Goal: Use online tool/utility: Utilize a website feature to perform a specific function

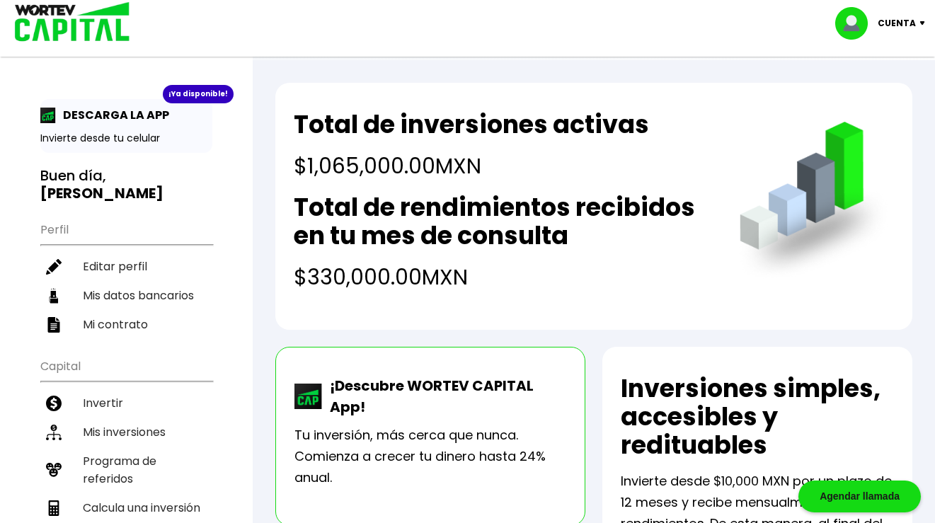
click at [901, 23] on p "Cuenta" at bounding box center [897, 23] width 38 height 21
click at [862, 87] on li "Cerrar sesión" at bounding box center [881, 94] width 113 height 29
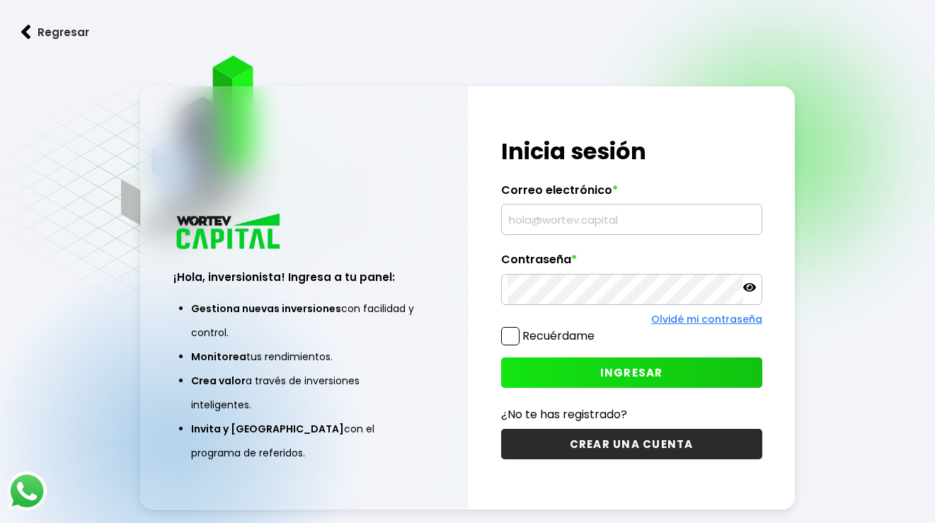
type input "Joseangelperezrl@gmail.com"
click at [613, 370] on span "INGRESAR" at bounding box center [631, 372] width 63 height 15
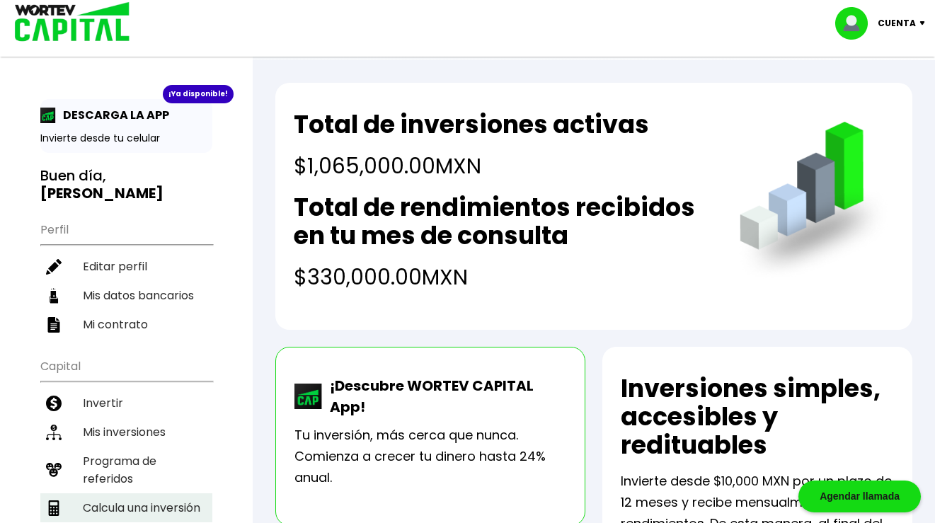
click at [133, 493] on li "Calcula una inversión" at bounding box center [126, 507] width 172 height 29
select select "1"
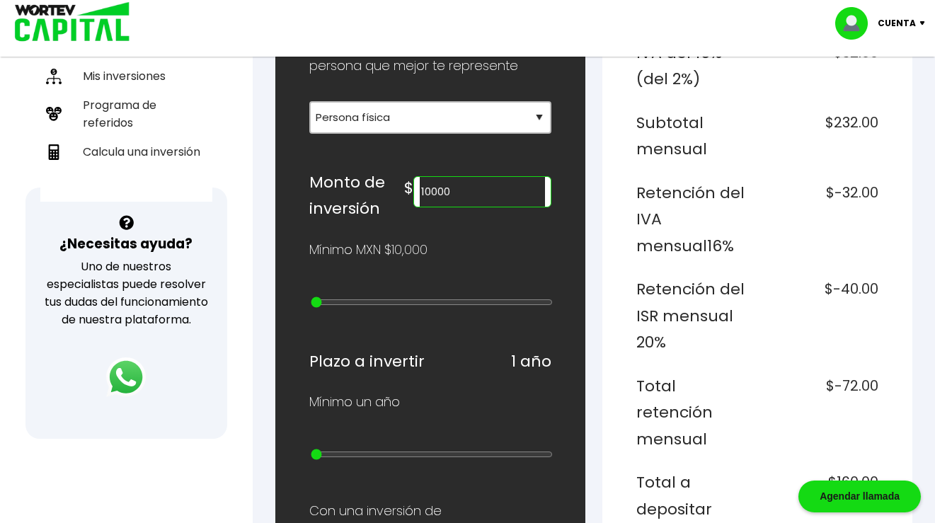
scroll to position [337, 0]
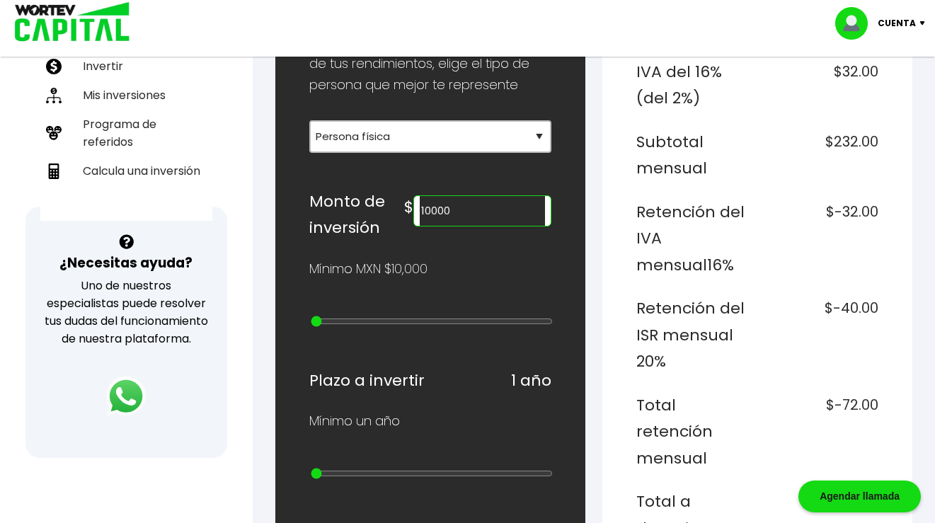
click at [496, 214] on input "10000" at bounding box center [482, 211] width 125 height 30
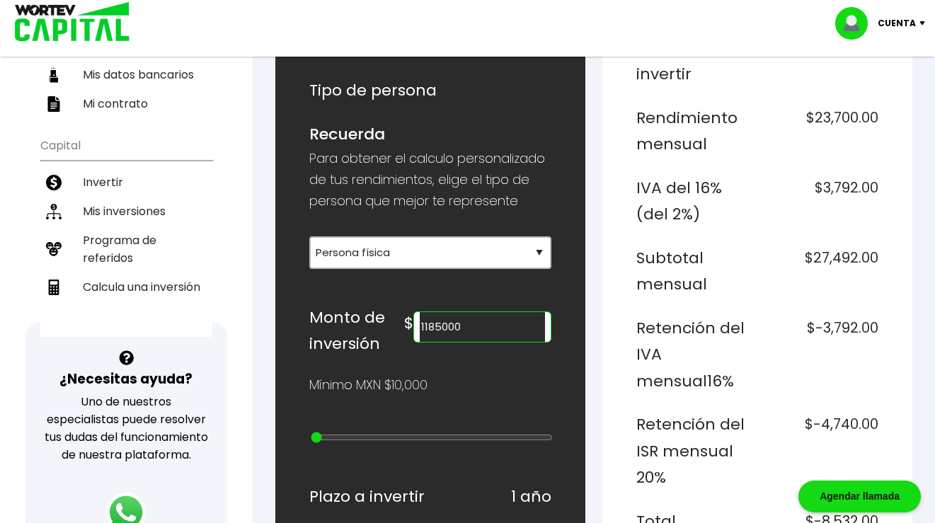
scroll to position [281, 0]
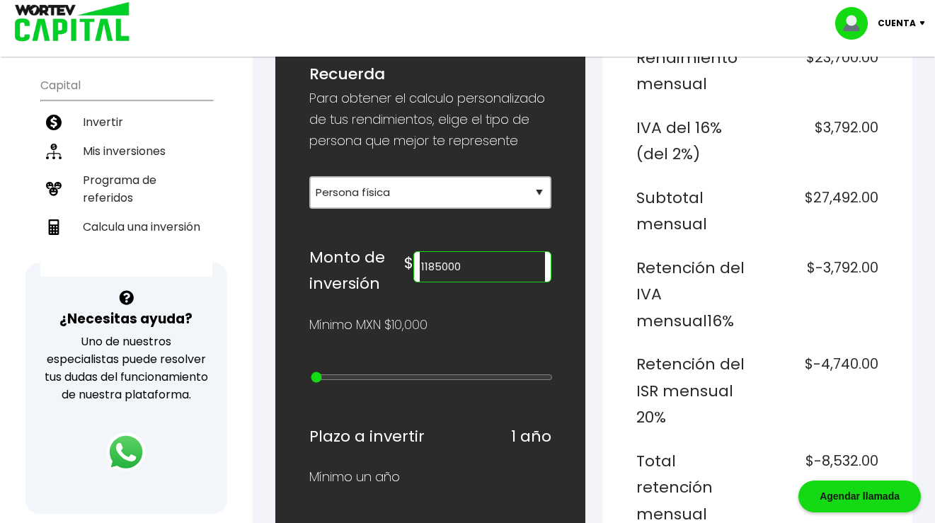
click at [473, 267] on input "1185000" at bounding box center [482, 267] width 125 height 30
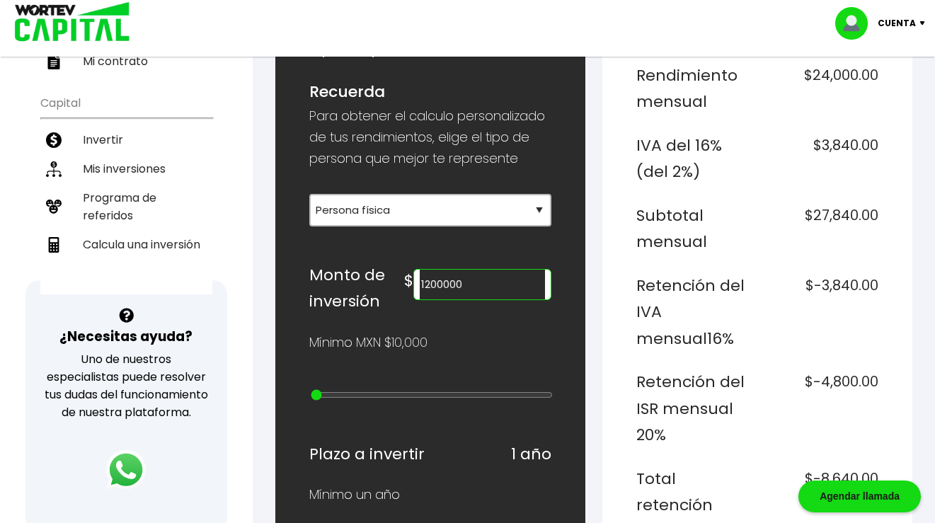
scroll to position [263, 0]
type input "1200000"
click at [892, 11] on div "Cuenta" at bounding box center [885, 23] width 100 height 33
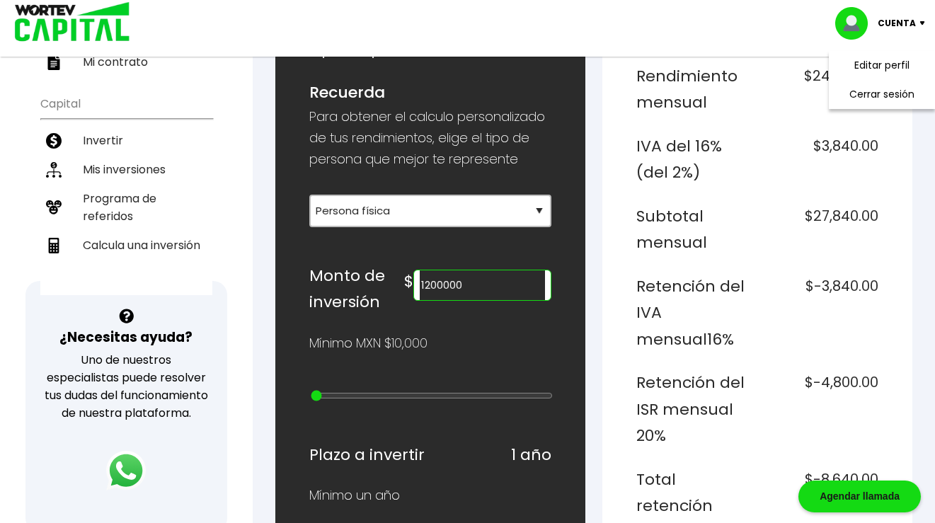
click at [815, 26] on div "Cuenta Editar perfil Cerrar sesión" at bounding box center [467, 23] width 935 height 46
click at [892, 19] on p "Cuenta" at bounding box center [897, 23] width 38 height 21
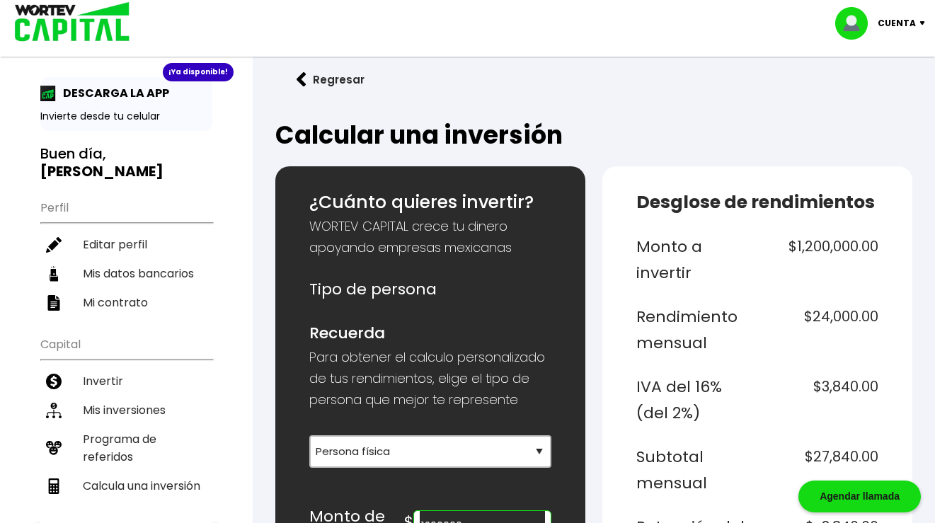
scroll to position [0, 0]
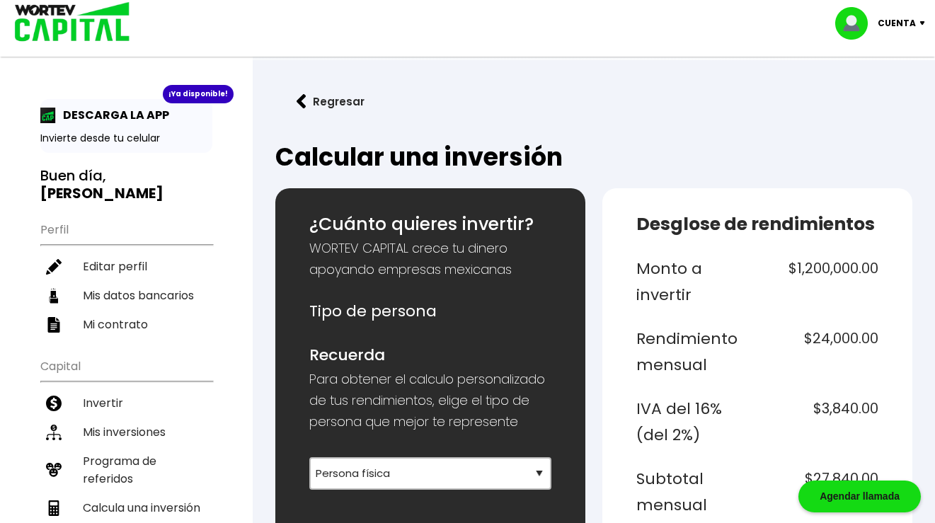
click at [906, 13] on p "Cuenta" at bounding box center [897, 23] width 38 height 21
click at [866, 86] on li "Cerrar sesión" at bounding box center [881, 94] width 113 height 29
